Goal: Task Accomplishment & Management: Manage account settings

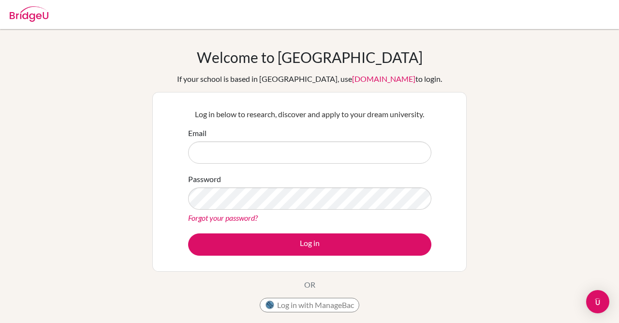
click at [245, 148] on input "Email" at bounding box center [309, 152] width 243 height 22
type input "n"
type input "[EMAIL_ADDRESS][DOMAIN_NAME]"
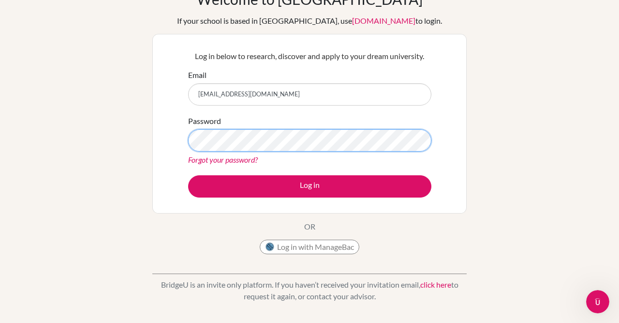
scroll to position [48, 0]
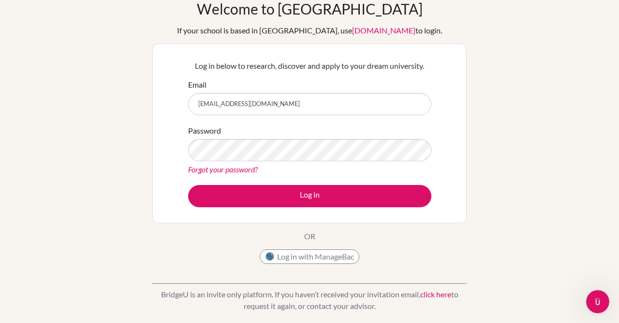
click at [224, 167] on link "Forgot your password?" at bounding box center [223, 169] width 70 height 9
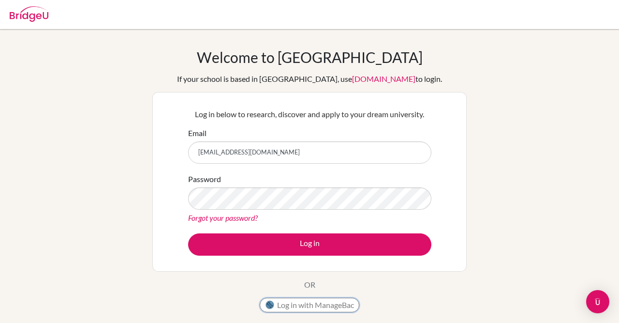
scroll to position [48, 0]
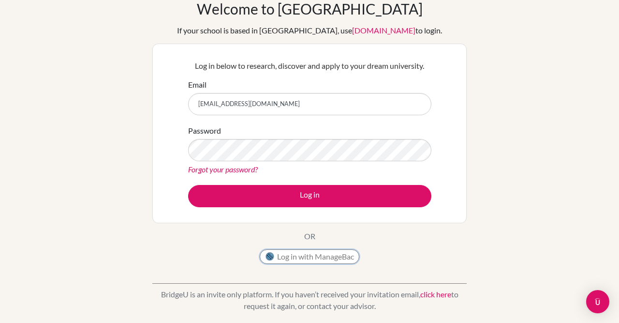
click at [299, 251] on button "Log in with ManageBac" at bounding box center [310, 256] width 100 height 15
click at [318, 257] on button "Log in with ManageBac" at bounding box center [310, 256] width 100 height 15
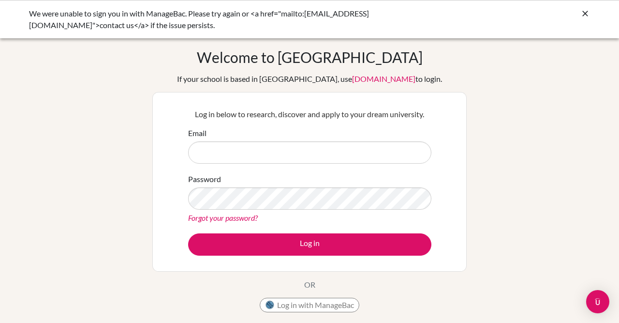
click at [252, 218] on link "Forgot your password?" at bounding box center [223, 217] width 70 height 9
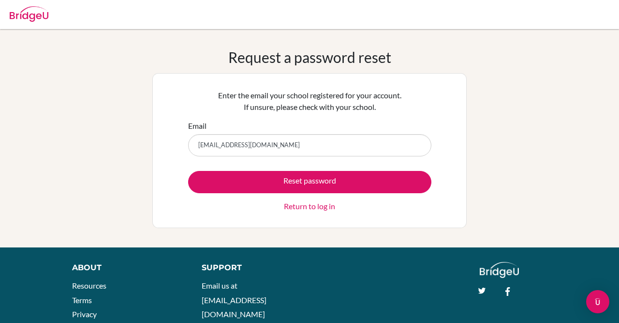
type input "[EMAIL_ADDRESS][DOMAIN_NAME]"
click at [188, 171] on button "Reset password" at bounding box center [309, 182] width 243 height 22
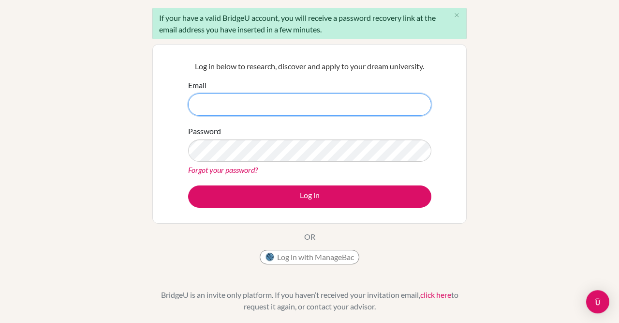
scroll to position [85, 0]
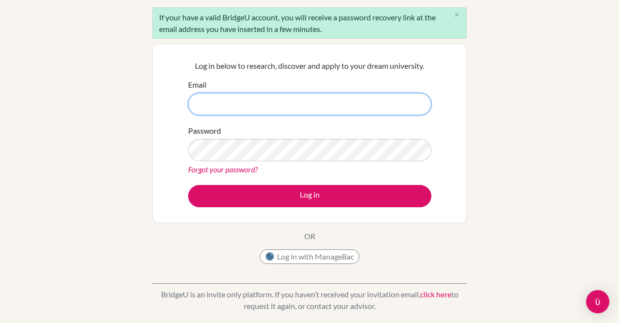
click at [254, 99] on input "Email" at bounding box center [309, 104] width 243 height 22
type input "[EMAIL_ADDRESS][DOMAIN_NAME]"
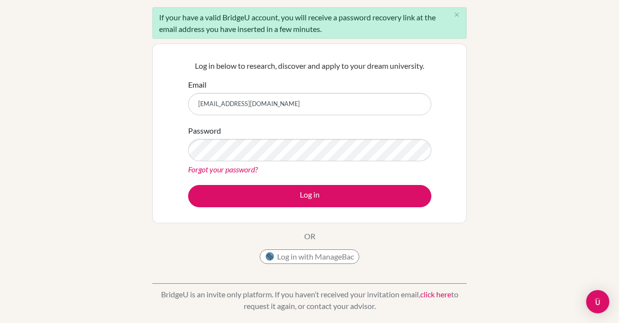
click at [247, 170] on link "Forgot your password?" at bounding box center [223, 169] width 70 height 9
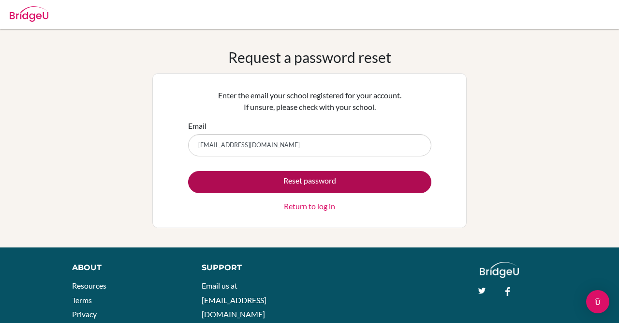
type input "[EMAIL_ADDRESS][DOMAIN_NAME]"
click at [253, 181] on button "Reset password" at bounding box center [309, 182] width 243 height 22
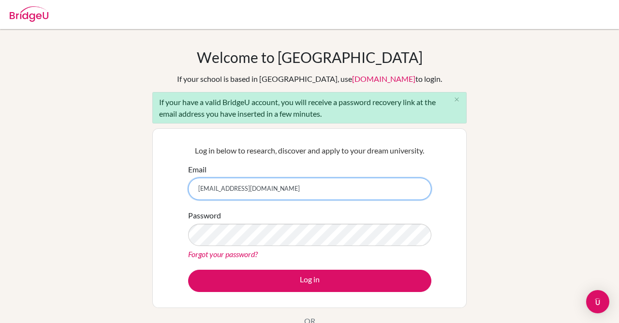
type input "[EMAIL_ADDRESS][DOMAIN_NAME]"
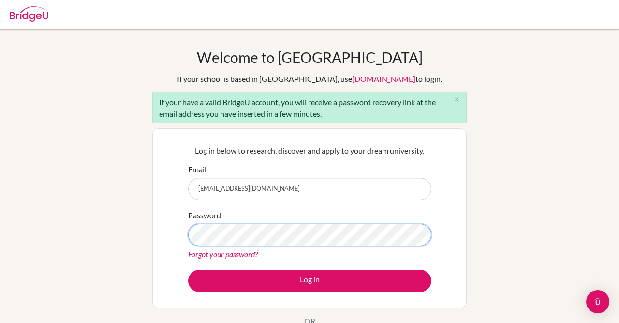
click at [188, 270] on button "Log in" at bounding box center [309, 281] width 243 height 22
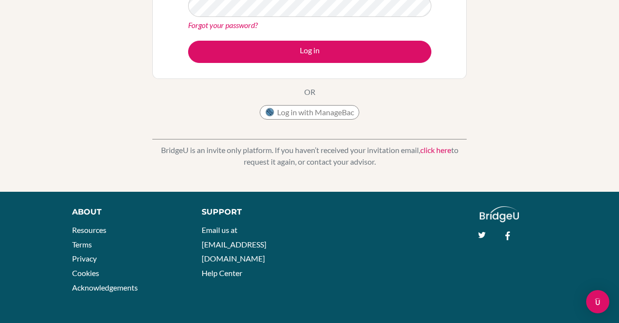
scroll to position [192, 0]
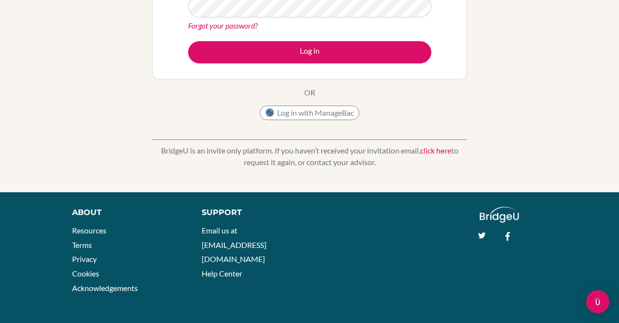
click at [436, 151] on link "click here" at bounding box center [436, 150] width 31 height 9
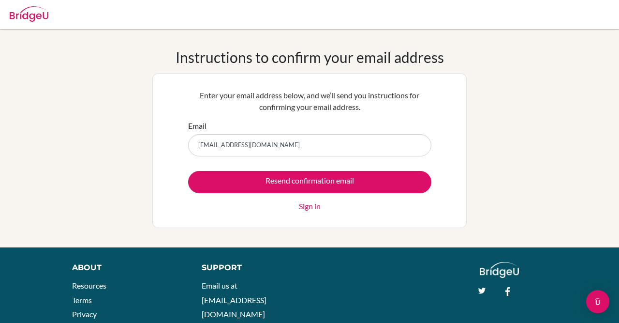
type input "[EMAIL_ADDRESS][DOMAIN_NAME]"
click at [188, 171] on input "Resend confirmation email" at bounding box center [309, 182] width 243 height 22
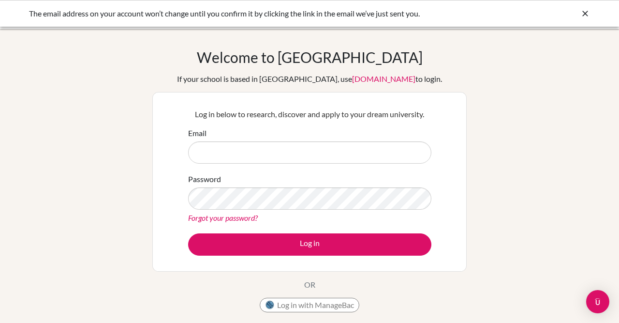
click at [252, 151] on input "Email" at bounding box center [309, 152] width 243 height 22
click at [243, 158] on input "Email" at bounding box center [309, 152] width 243 height 22
type input "[EMAIL_ADDRESS][DOMAIN_NAME]"
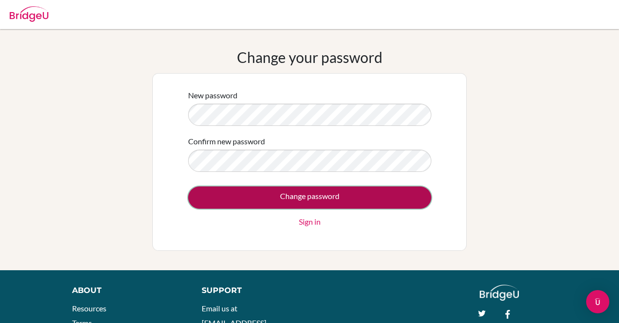
click at [219, 190] on input "Change password" at bounding box center [309, 197] width 243 height 22
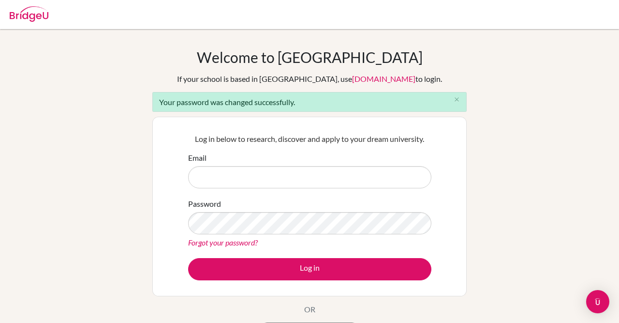
click at [159, 150] on div "Log in below to research, discover and apply to your dream university. Email Pa…" at bounding box center [309, 207] width 315 height 180
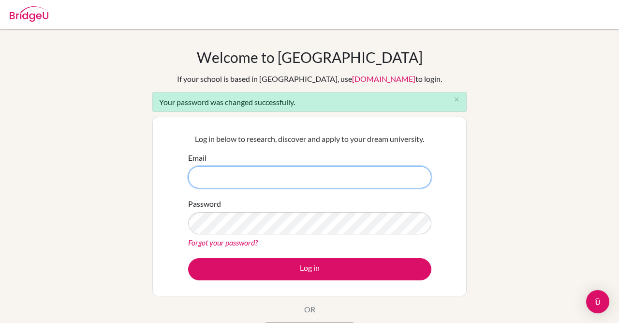
click at [235, 169] on input "Email" at bounding box center [309, 177] width 243 height 22
type input "262052@soismail.jp"
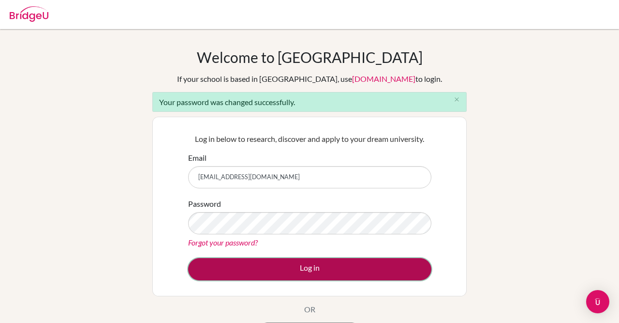
click at [234, 269] on button "Log in" at bounding box center [309, 269] width 243 height 22
